Goal: Find specific page/section: Find specific page/section

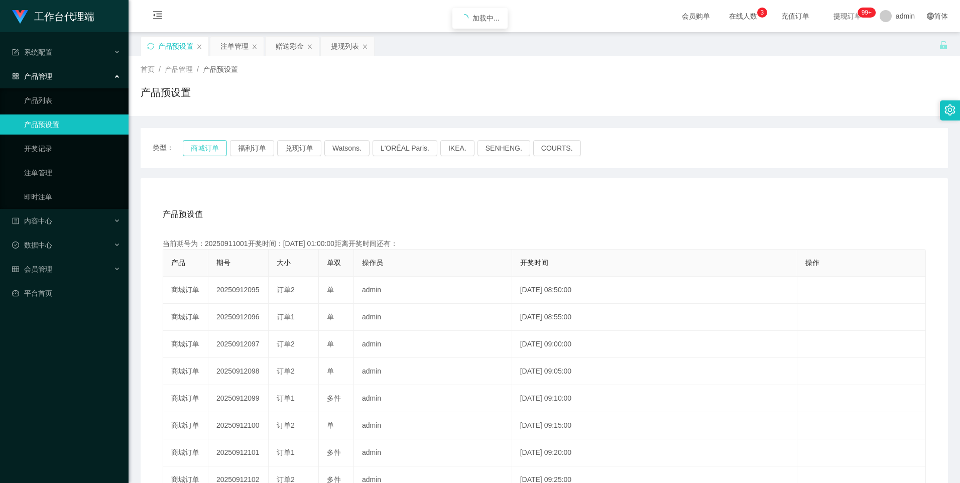
drag, startPoint x: 0, startPoint y: 0, endPoint x: 197, endPoint y: 148, distance: 246.1
click at [197, 148] on button "商城订单" at bounding box center [205, 148] width 44 height 16
click at [252, 152] on button "福利订单" at bounding box center [252, 148] width 44 height 16
click at [301, 140] on button "兑现订单" at bounding box center [299, 148] width 44 height 16
click at [241, 45] on div "注单管理" at bounding box center [235, 46] width 28 height 19
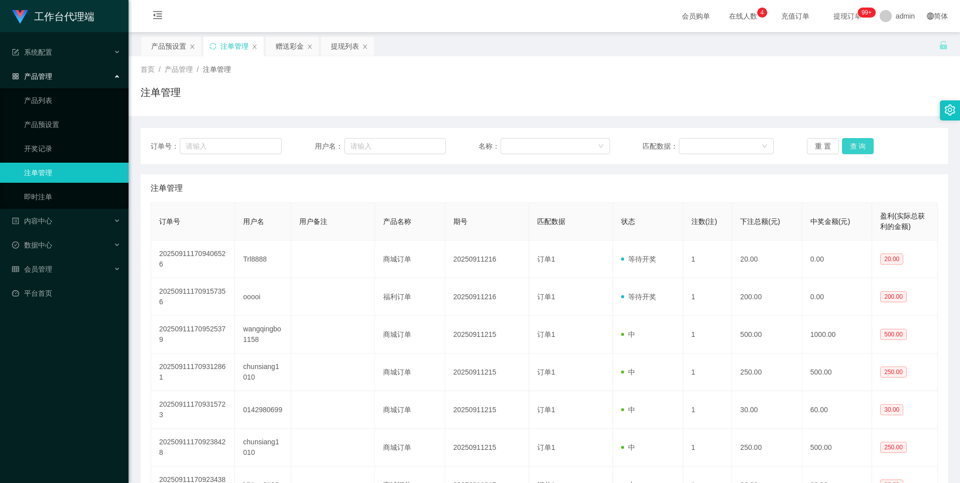
click at [855, 143] on button "查 询" at bounding box center [858, 146] width 32 height 16
click at [167, 47] on div "产品预设置" at bounding box center [168, 46] width 35 height 19
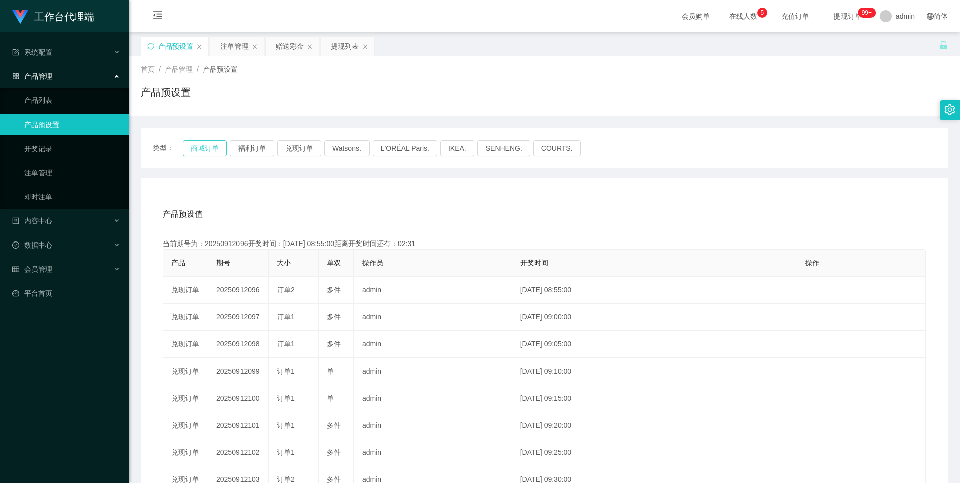
click at [210, 144] on button "商城订单" at bounding box center [205, 148] width 44 height 16
click at [262, 146] on button "福利订单" at bounding box center [252, 148] width 44 height 16
click at [301, 146] on button "兑现订单" at bounding box center [299, 148] width 44 height 16
